Goal: Book appointment/travel/reservation

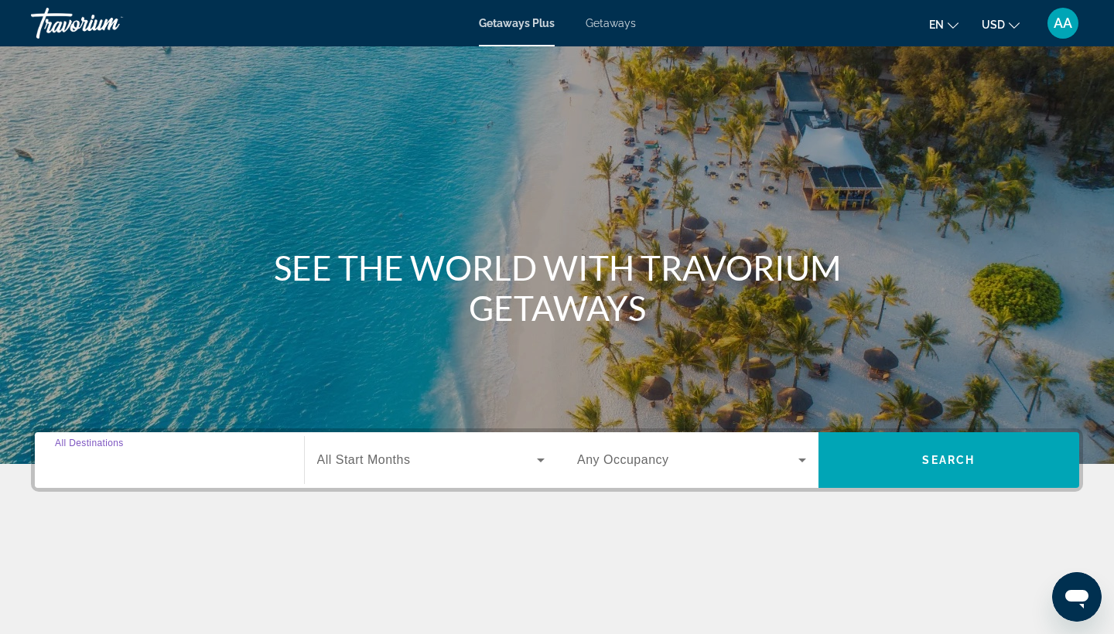
click at [176, 454] on input "Destination All Destinations" at bounding box center [169, 461] width 229 height 19
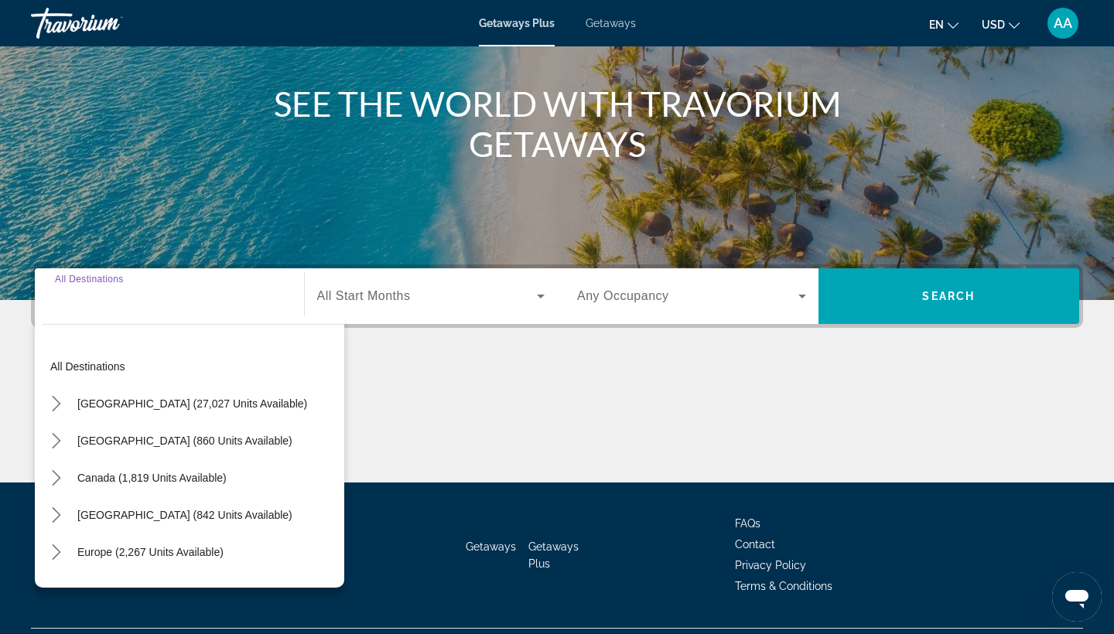
scroll to position [202, 0]
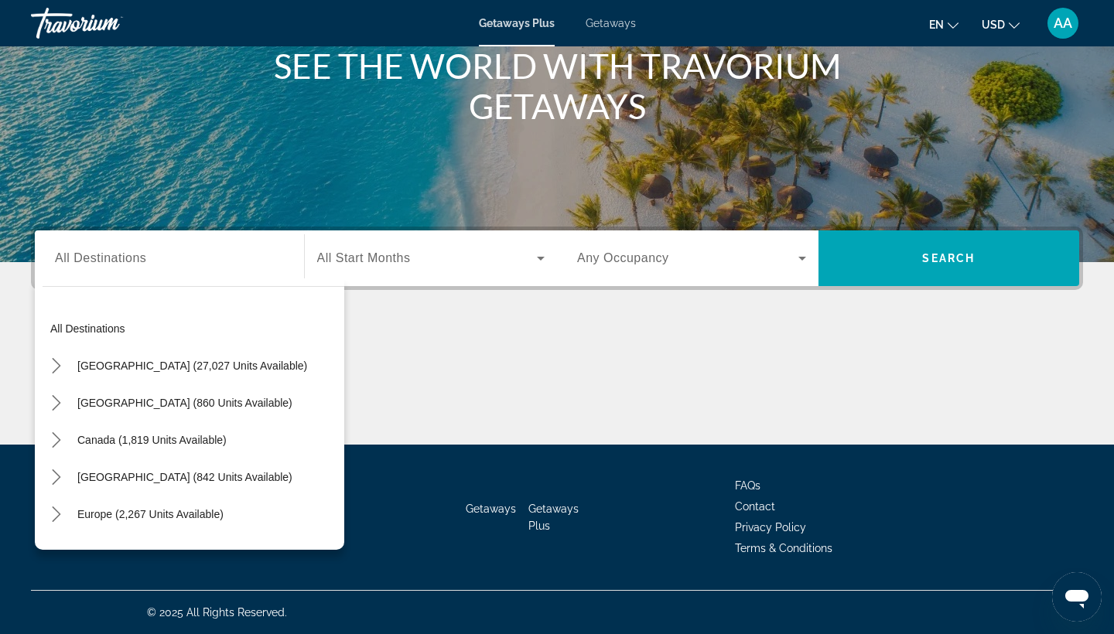
click at [121, 277] on div "Search widget" at bounding box center [169, 259] width 229 height 44
click at [117, 268] on div "Search widget" at bounding box center [169, 259] width 229 height 44
click at [82, 275] on div "Search widget" at bounding box center [169, 259] width 229 height 44
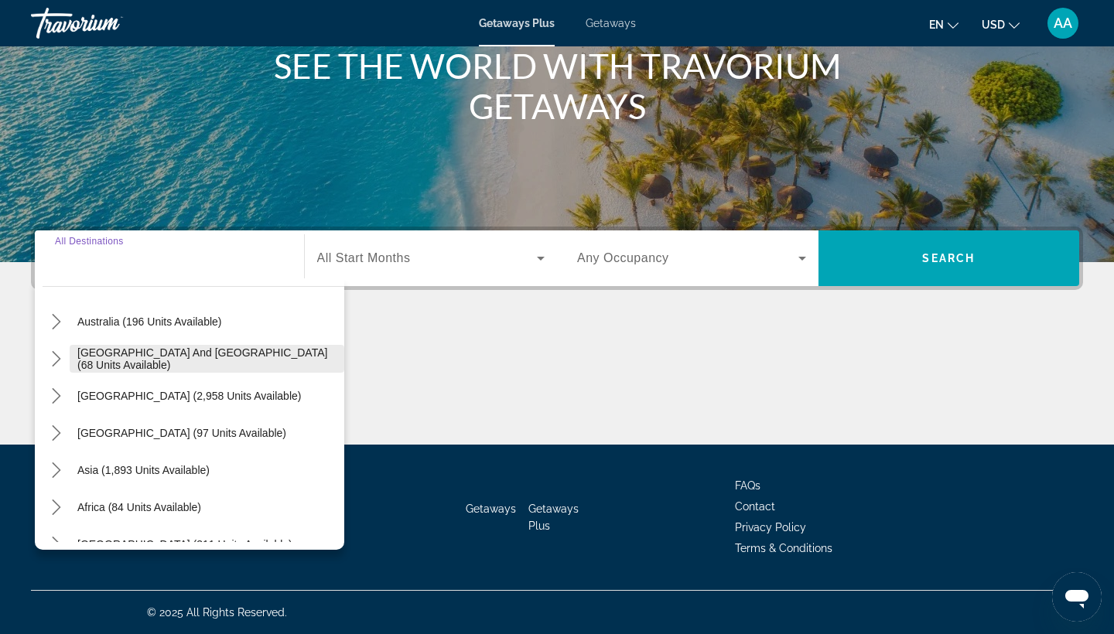
scroll to position [242, 0]
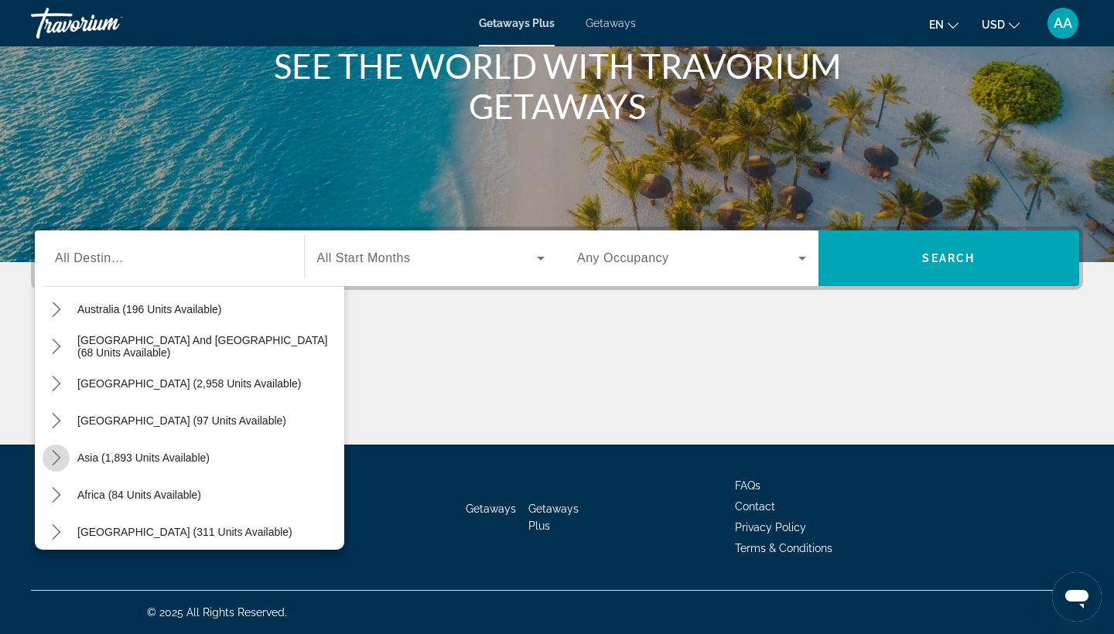
click at [54, 459] on icon "Toggle Asia (1,893 units available) submenu" at bounding box center [56, 457] width 15 height 15
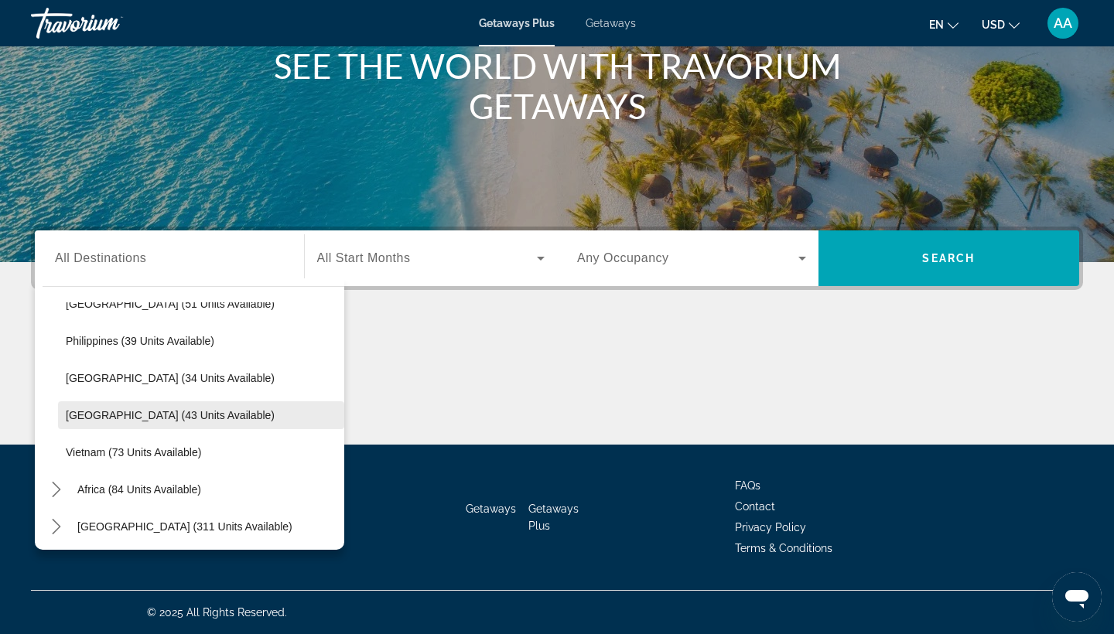
scroll to position [621, 0]
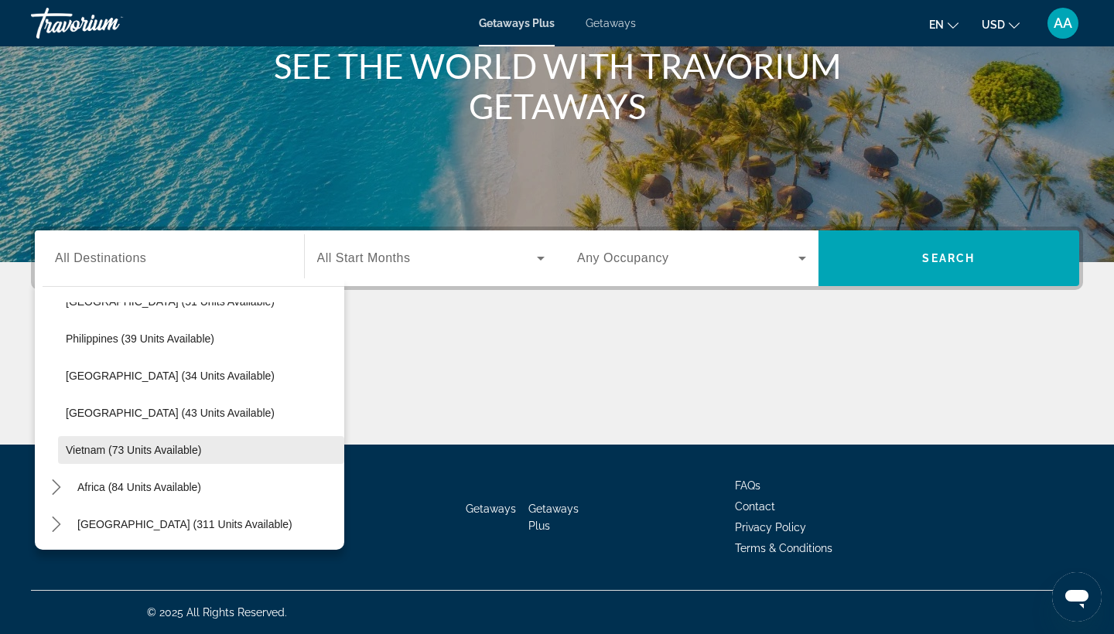
click at [138, 455] on span "Vietnam (73 units available)" at bounding box center [133, 450] width 135 height 12
type input "**********"
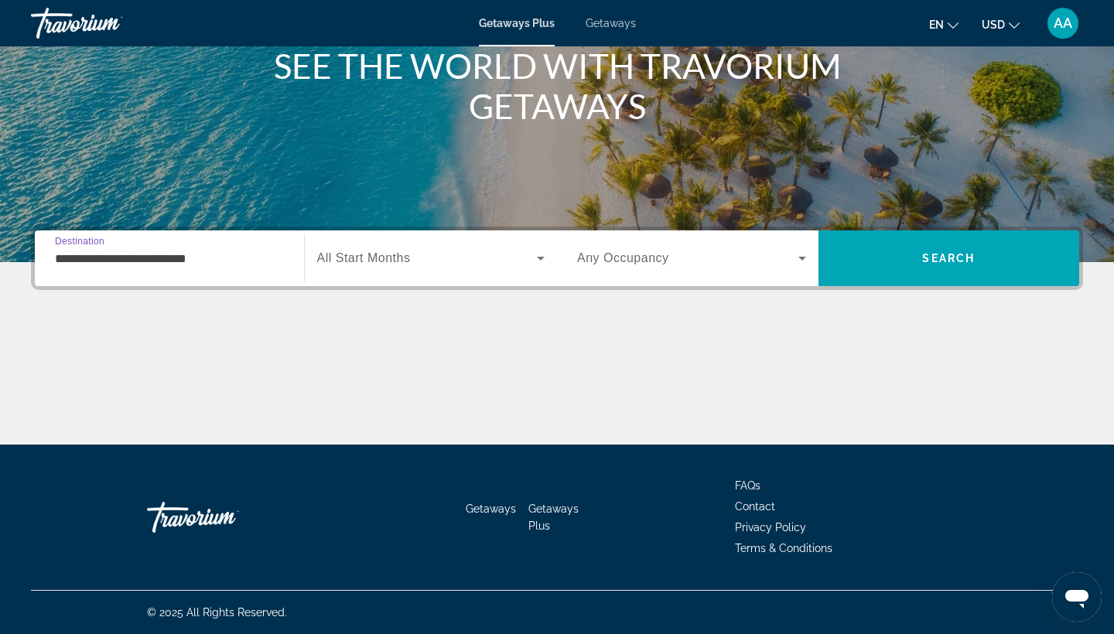
click at [373, 257] on span "All Start Months" at bounding box center [364, 257] width 94 height 13
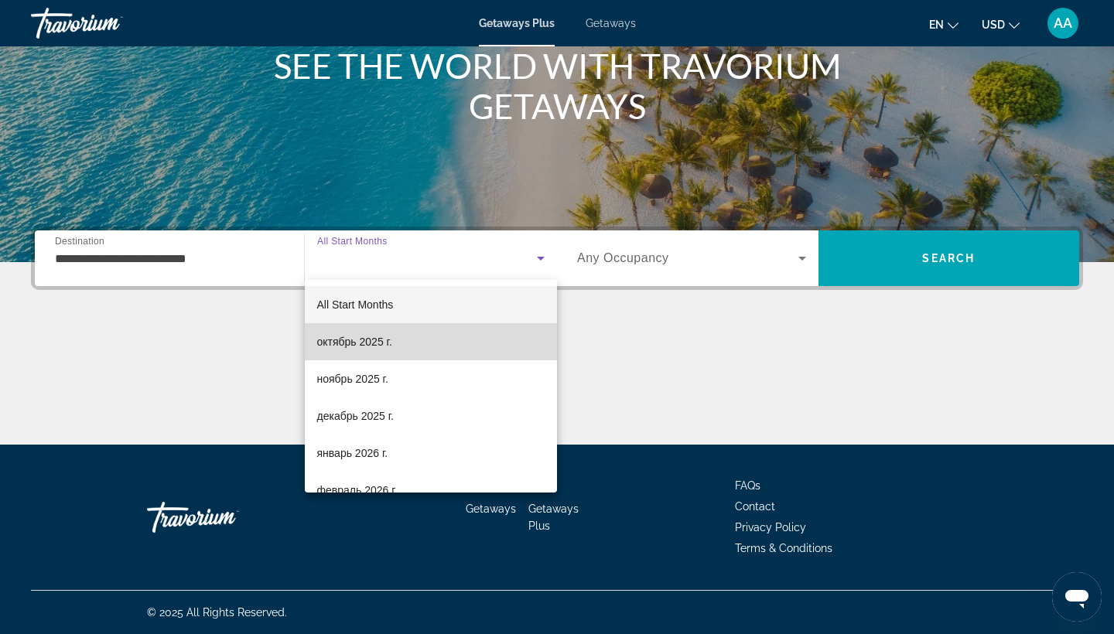
click at [377, 345] on span "октябрь 2025 г." at bounding box center [354, 342] width 75 height 19
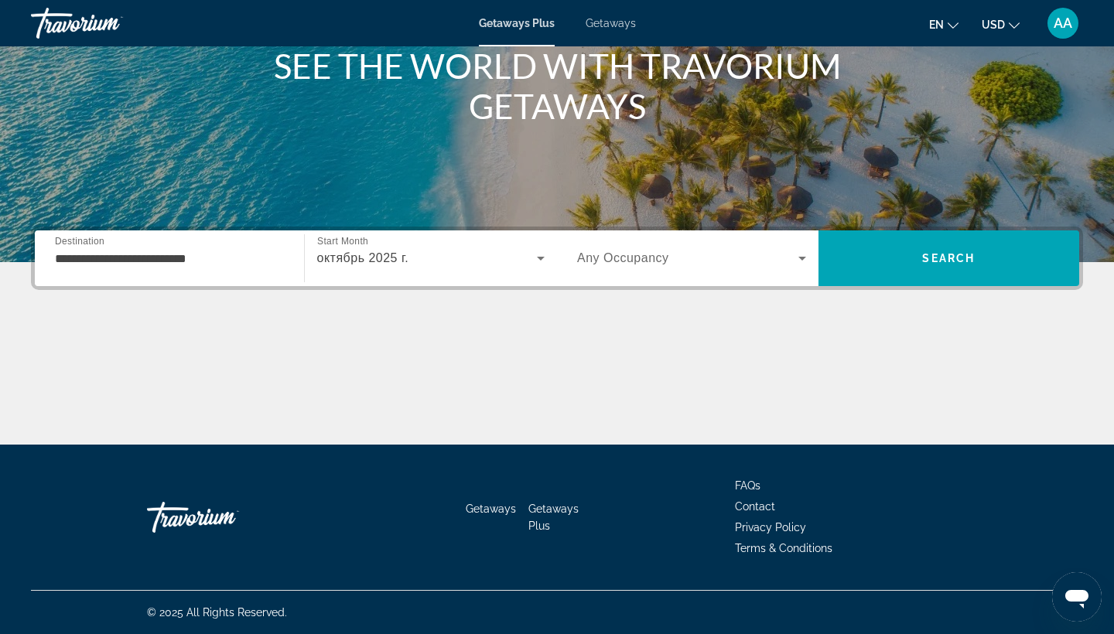
click at [643, 262] on span "Any Occupancy" at bounding box center [623, 257] width 92 height 13
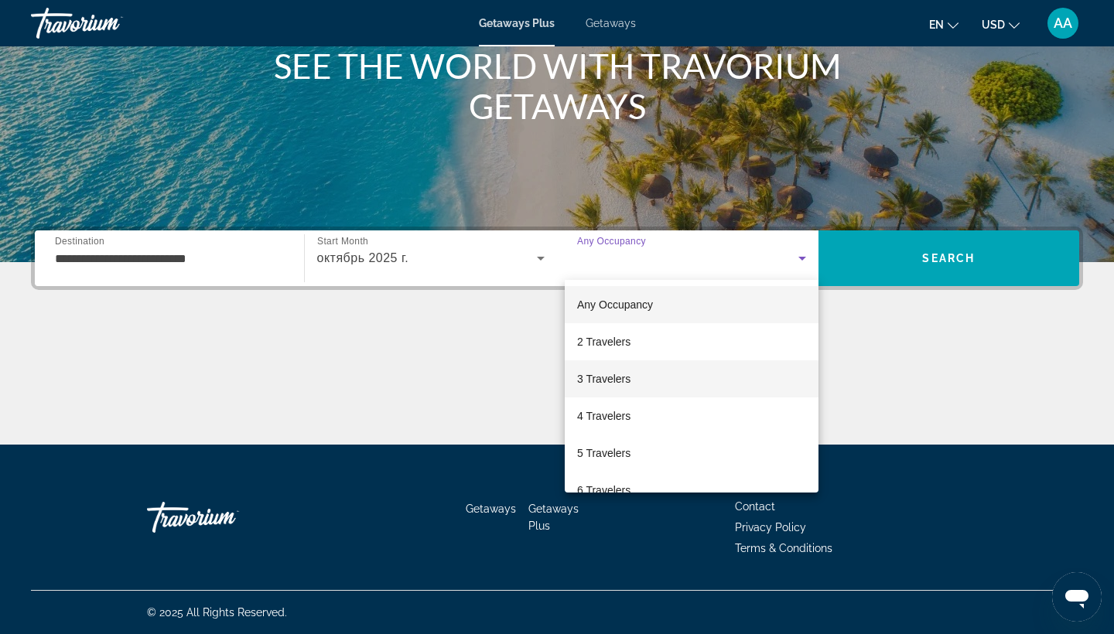
click at [623, 374] on span "3 Travelers" at bounding box center [603, 379] width 53 height 19
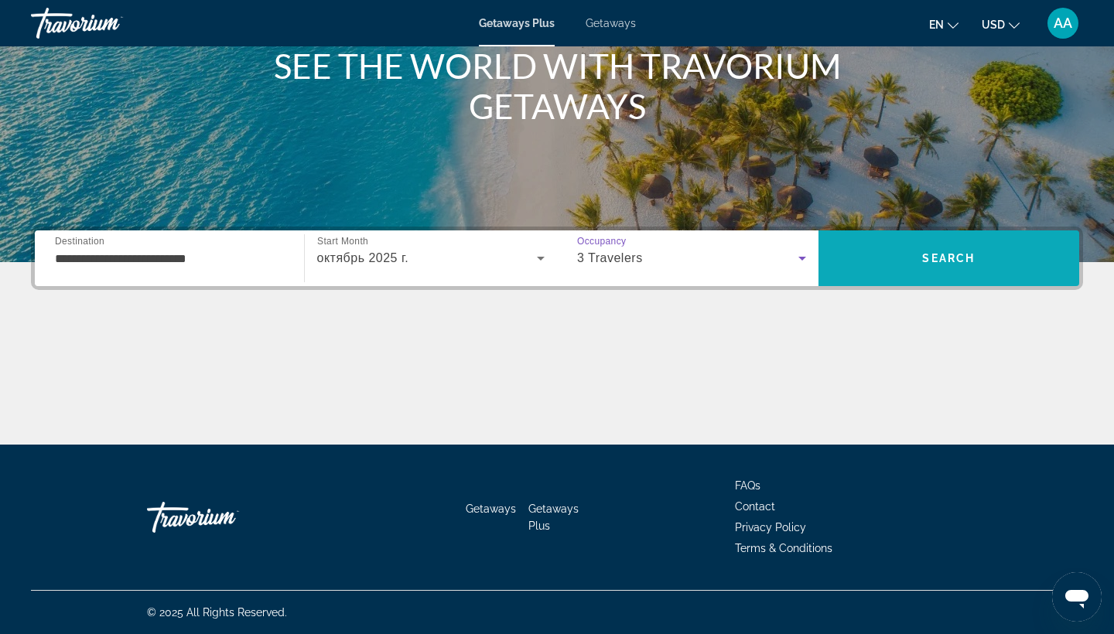
click at [930, 269] on span "Search" at bounding box center [948, 258] width 261 height 37
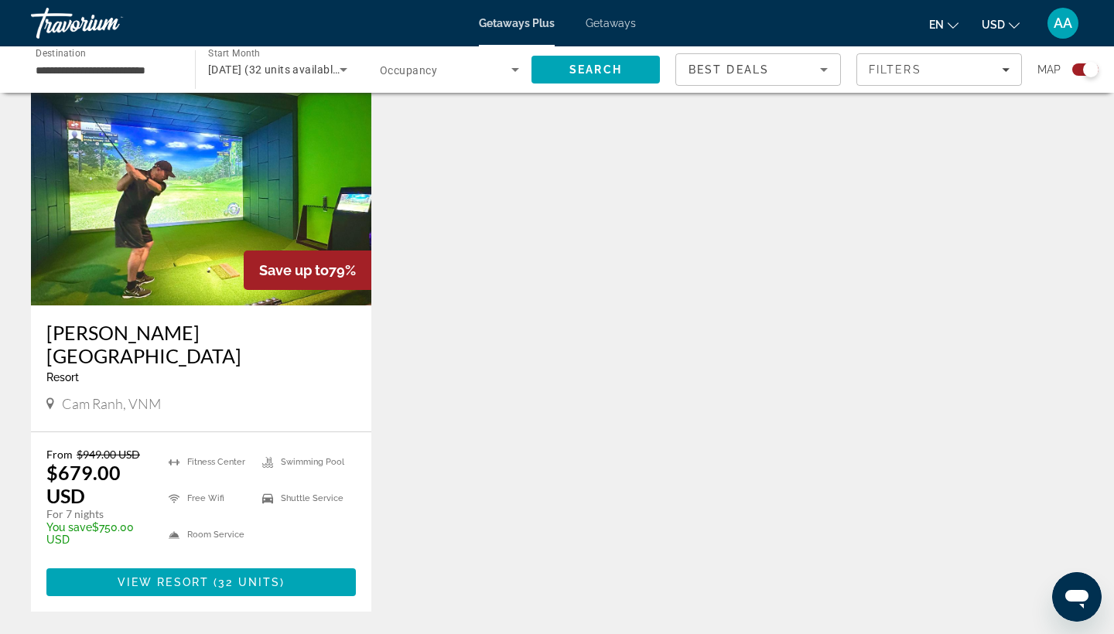
scroll to position [569, 0]
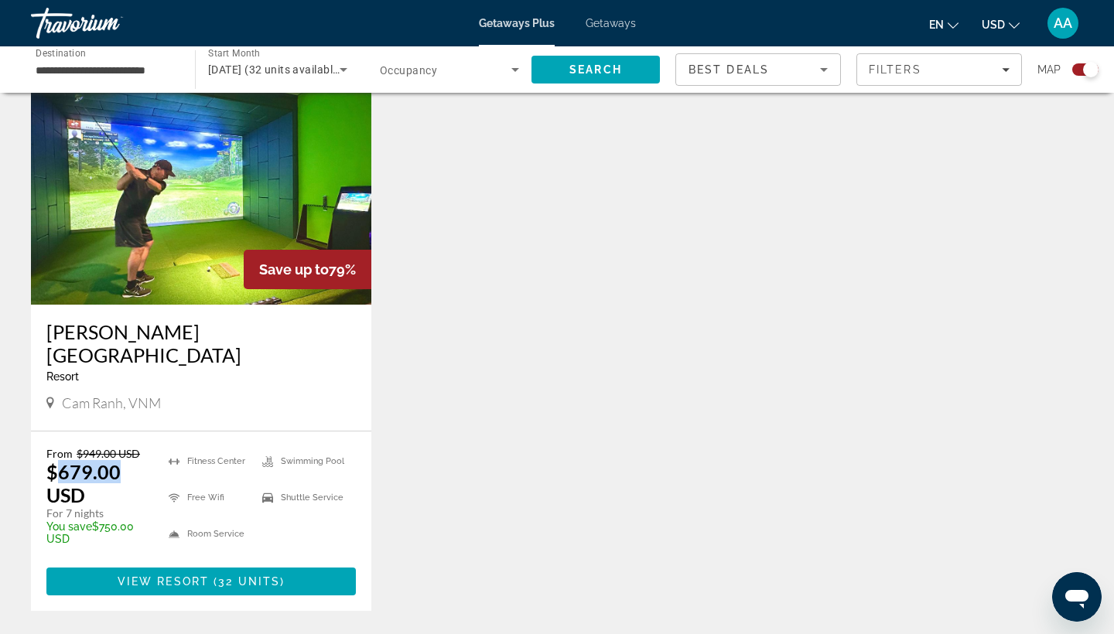
drag, startPoint x: 125, startPoint y: 452, endPoint x: 61, endPoint y: 452, distance: 63.4
click at [61, 460] on p "$679.00 USD" at bounding box center [99, 483] width 107 height 46
